Goal: Information Seeking & Learning: Learn about a topic

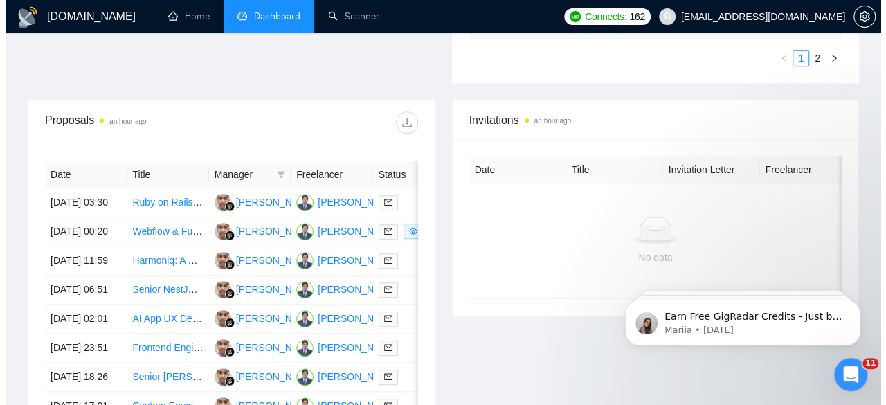
scroll to position [494, 0]
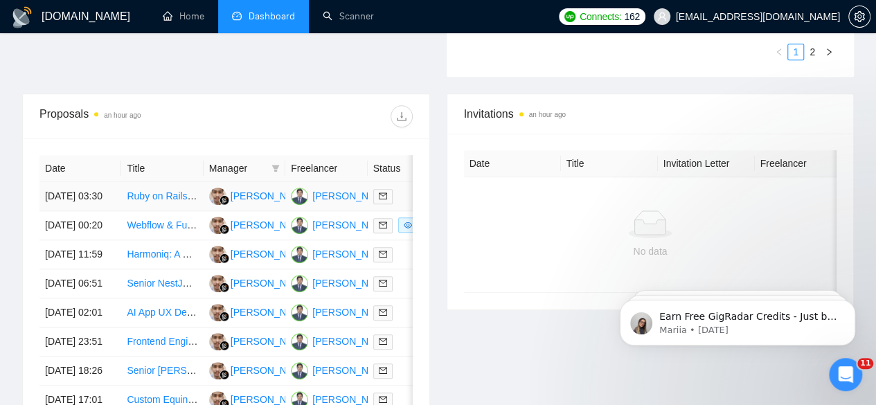
click at [167, 182] on td "Ruby on Rails Full Stack Developer – APIs, PostgreSQL, Monorepo, Long-Term Role" at bounding box center [162, 196] width 82 height 29
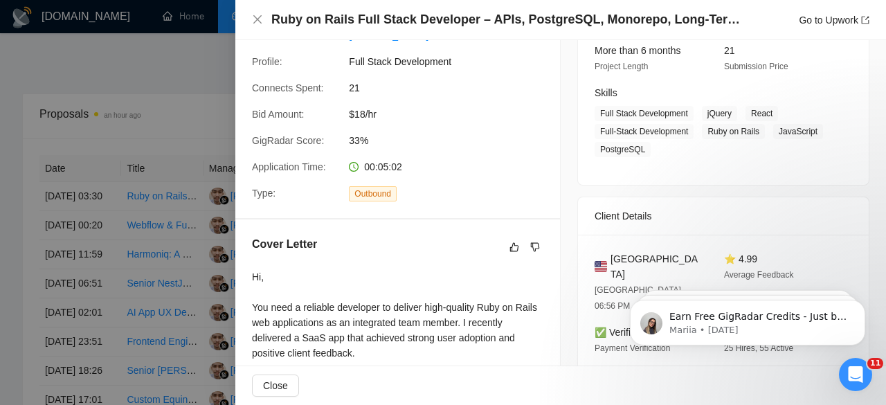
scroll to position [94, 0]
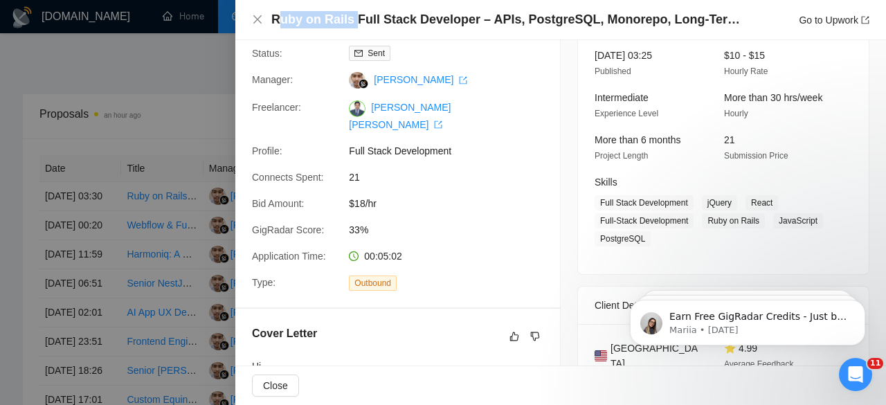
drag, startPoint x: 352, startPoint y: 21, endPoint x: 276, endPoint y: 24, distance: 75.5
click at [276, 24] on h4 "Ruby on Rails Full Stack Developer – APIs, PostgreSQL, Monorepo, Long-Term Role" at bounding box center [510, 19] width 478 height 17
click at [202, 77] on div at bounding box center [443, 202] width 886 height 405
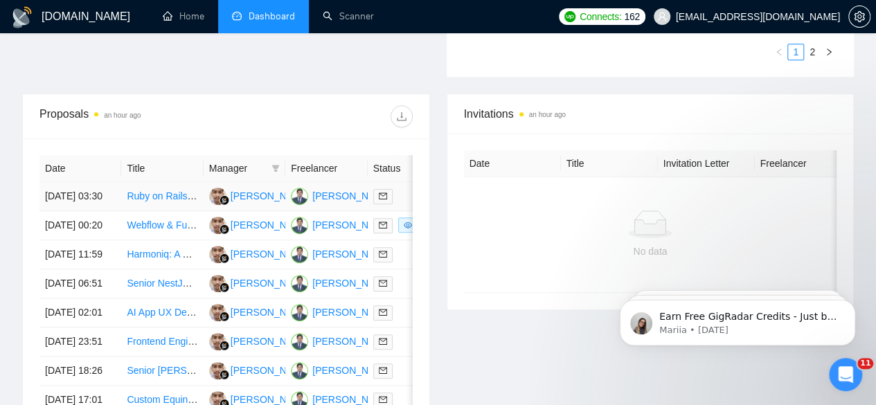
click at [164, 185] on td "Ruby on Rails Full Stack Developer – APIs, PostgreSQL, Monorepo, Long-Term Role" at bounding box center [162, 196] width 82 height 29
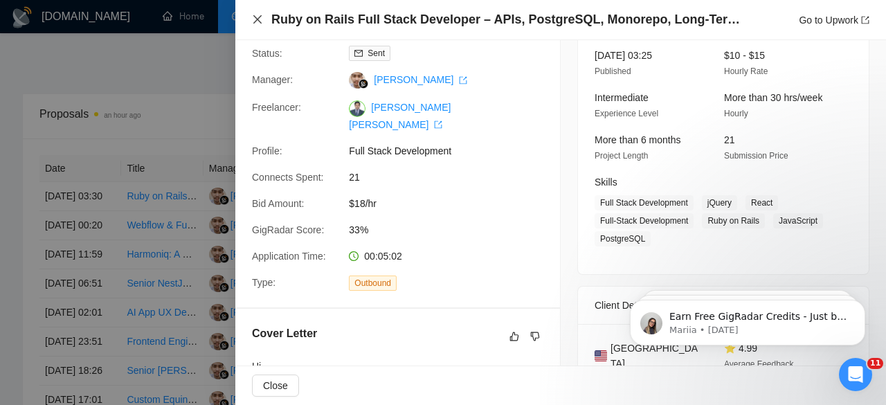
click at [255, 19] on icon "close" at bounding box center [257, 19] width 11 height 11
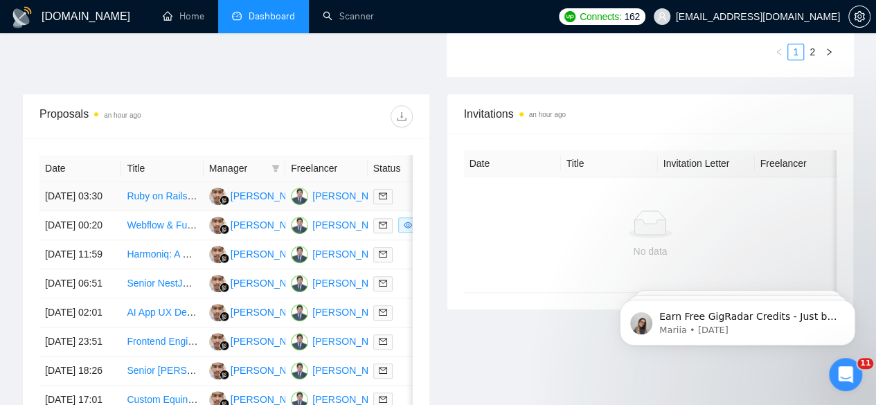
click at [64, 182] on td "[DATE] 03:30" at bounding box center [80, 196] width 82 height 29
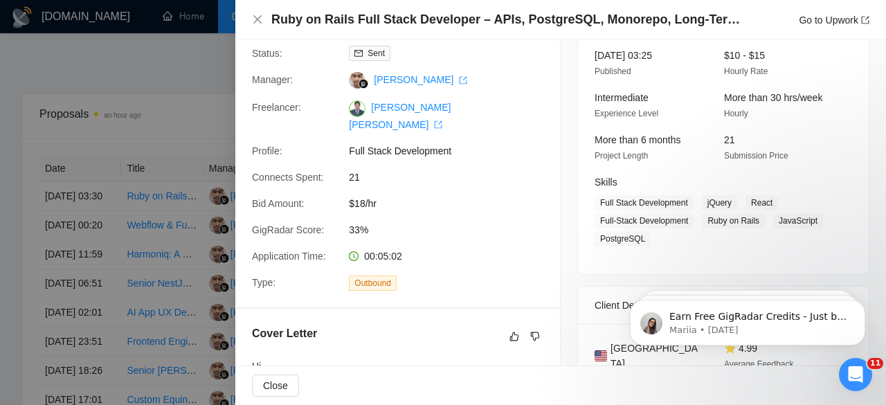
click at [159, 171] on div at bounding box center [443, 202] width 886 height 405
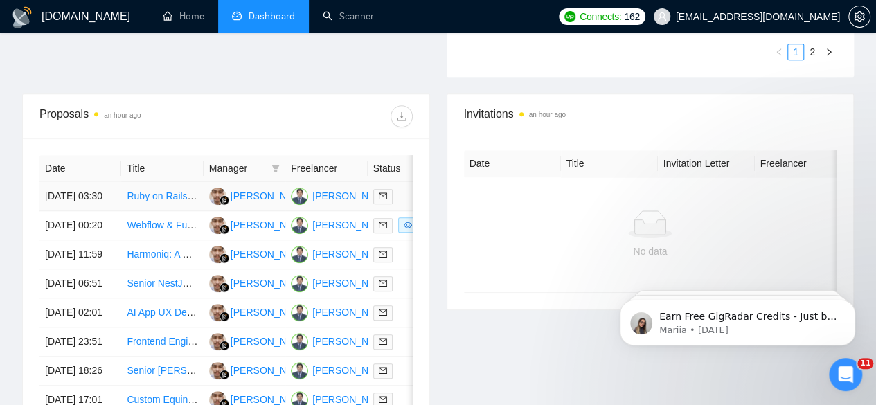
click at [162, 190] on link "Ruby on Rails Full Stack Developer – APIs, PostgreSQL, Monorepo, Long-Term Role" at bounding box center [309, 195] width 365 height 11
